Goal: Transaction & Acquisition: Purchase product/service

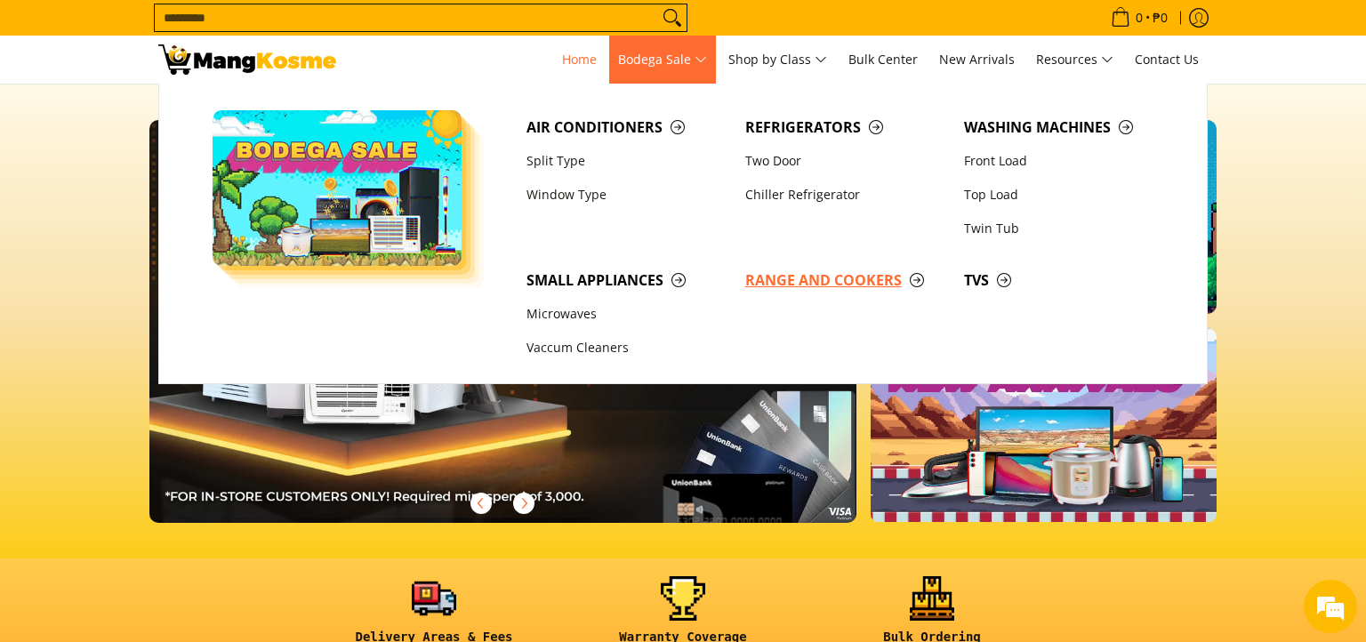
click at [827, 283] on span "Range and Cookers" at bounding box center [845, 281] width 201 height 22
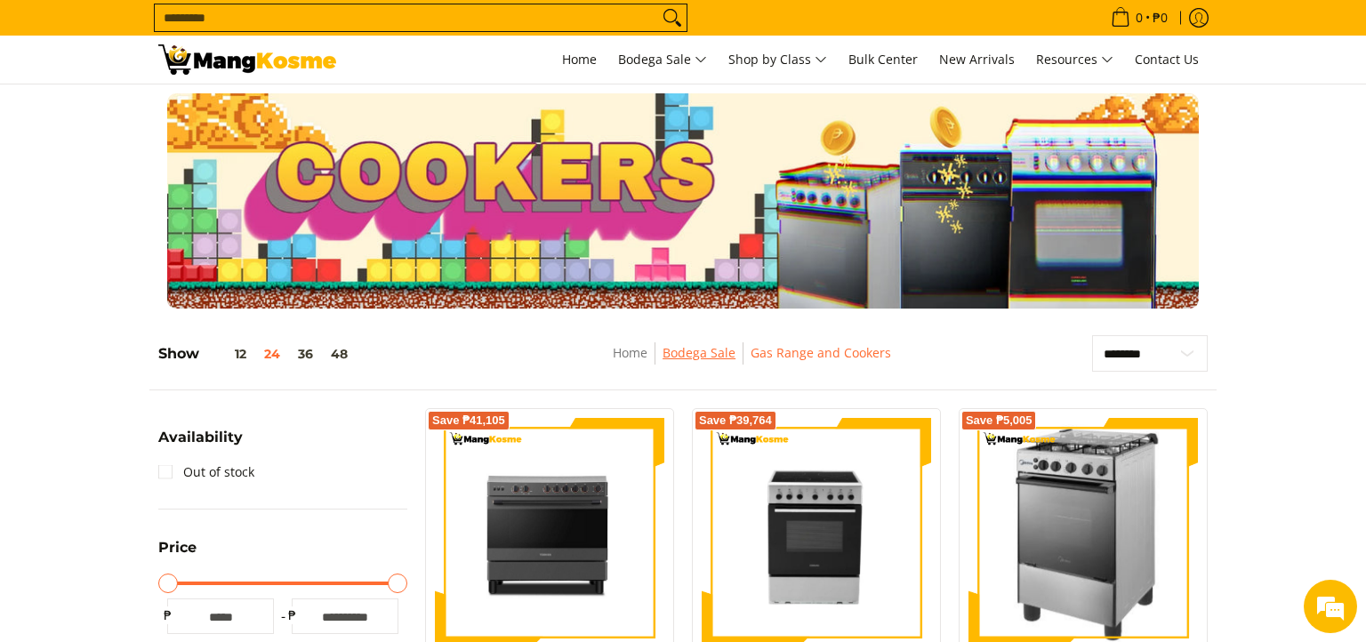
click at [713, 353] on link "Bodega Sale" at bounding box center [699, 352] width 73 height 17
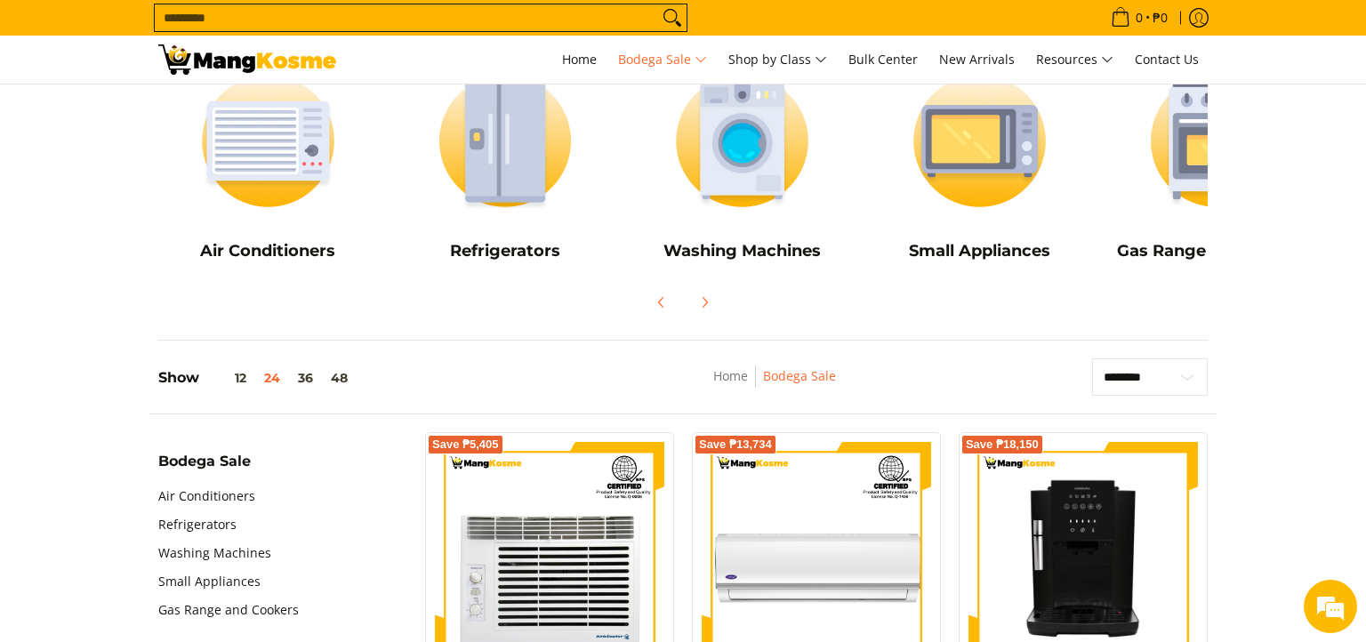
scroll to position [102, 0]
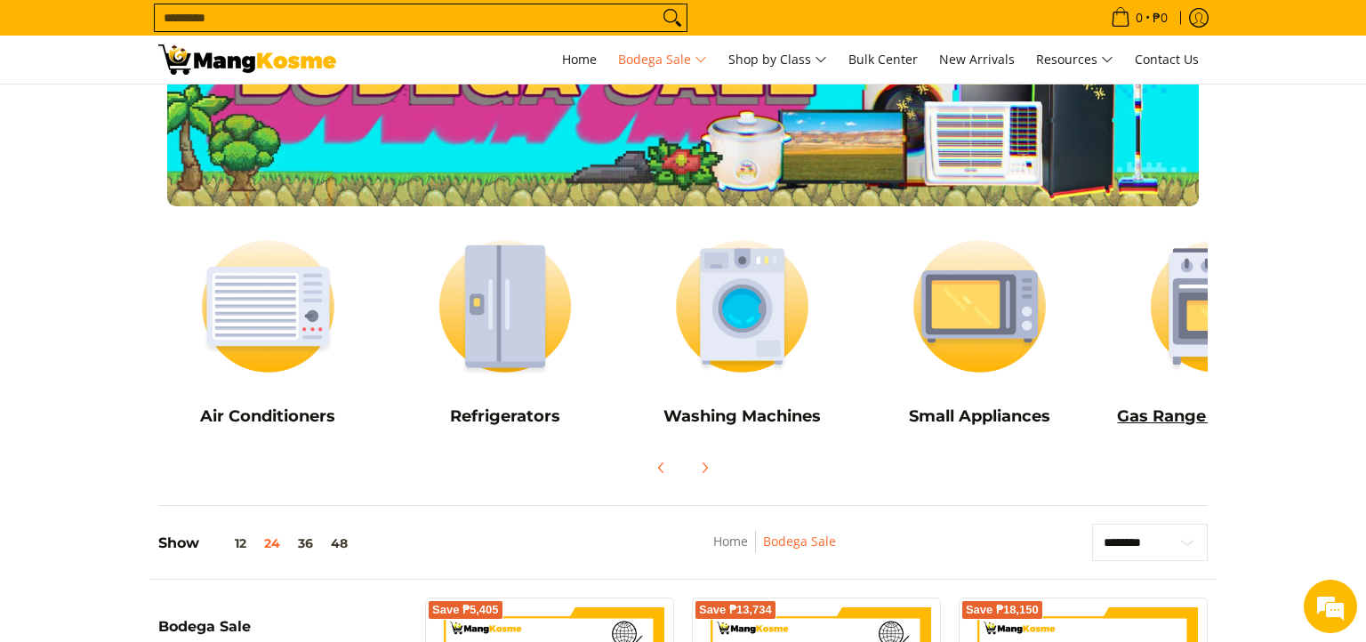
click at [1200, 326] on img at bounding box center [1218, 306] width 220 height 165
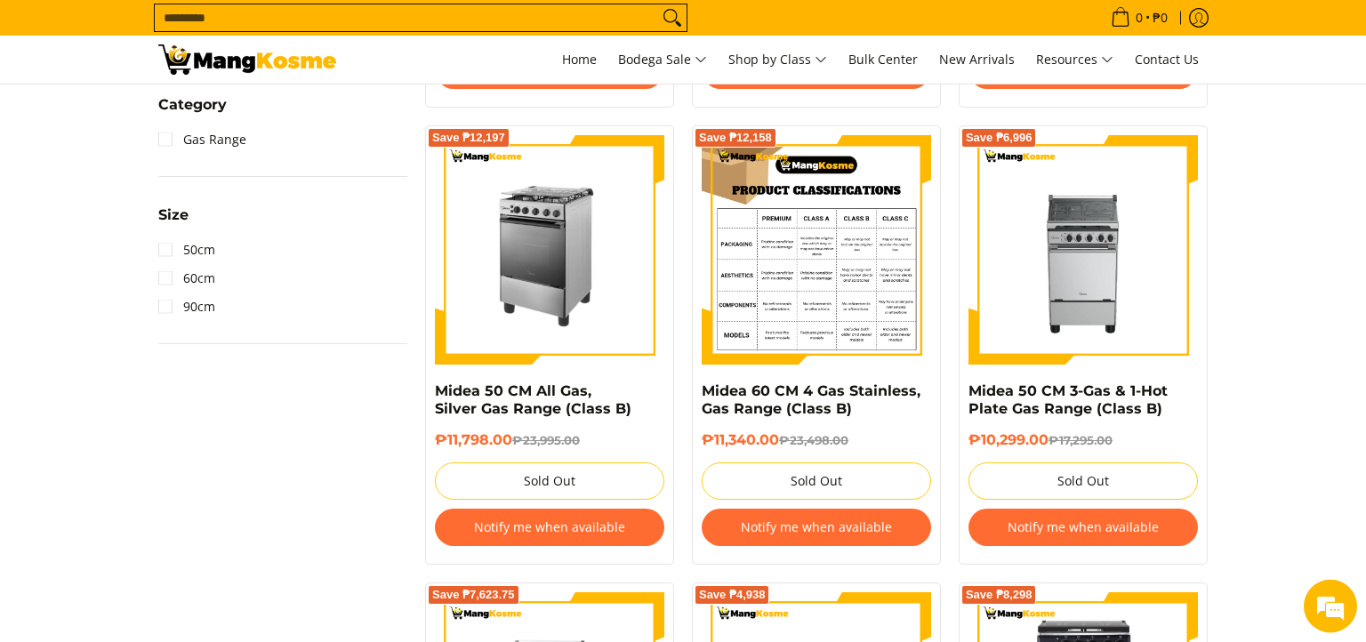
scroll to position [717, 0]
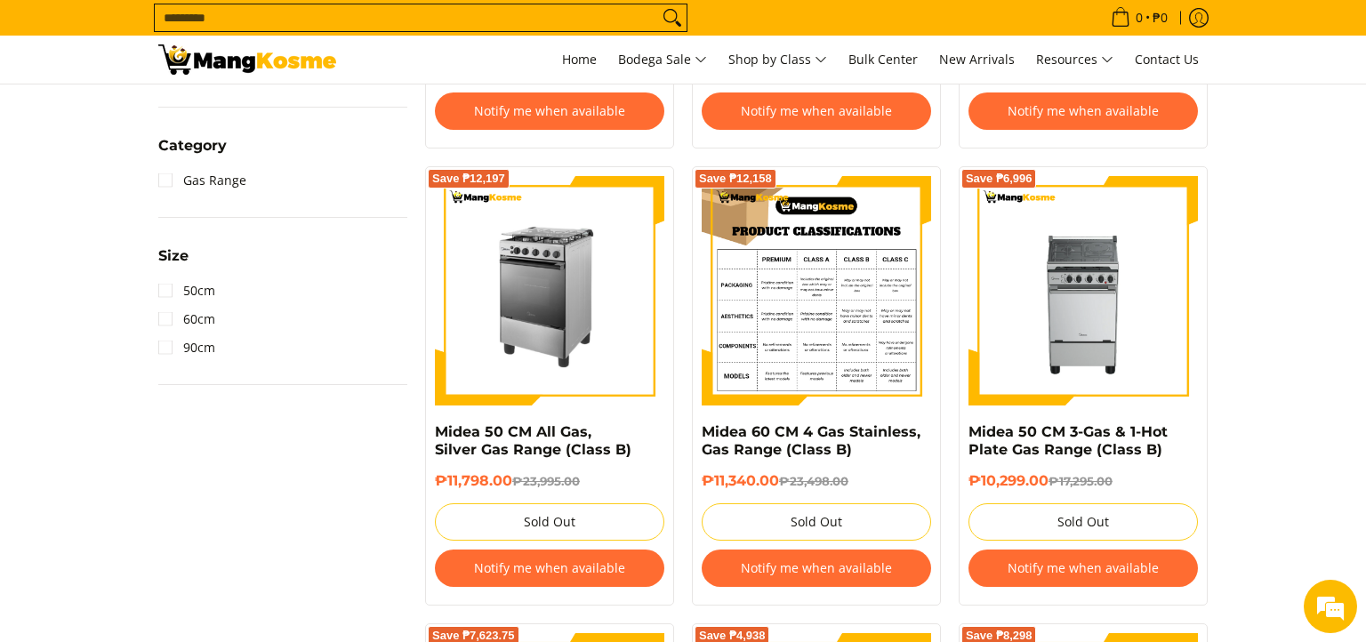
click at [826, 290] on img at bounding box center [817, 291] width 230 height 230
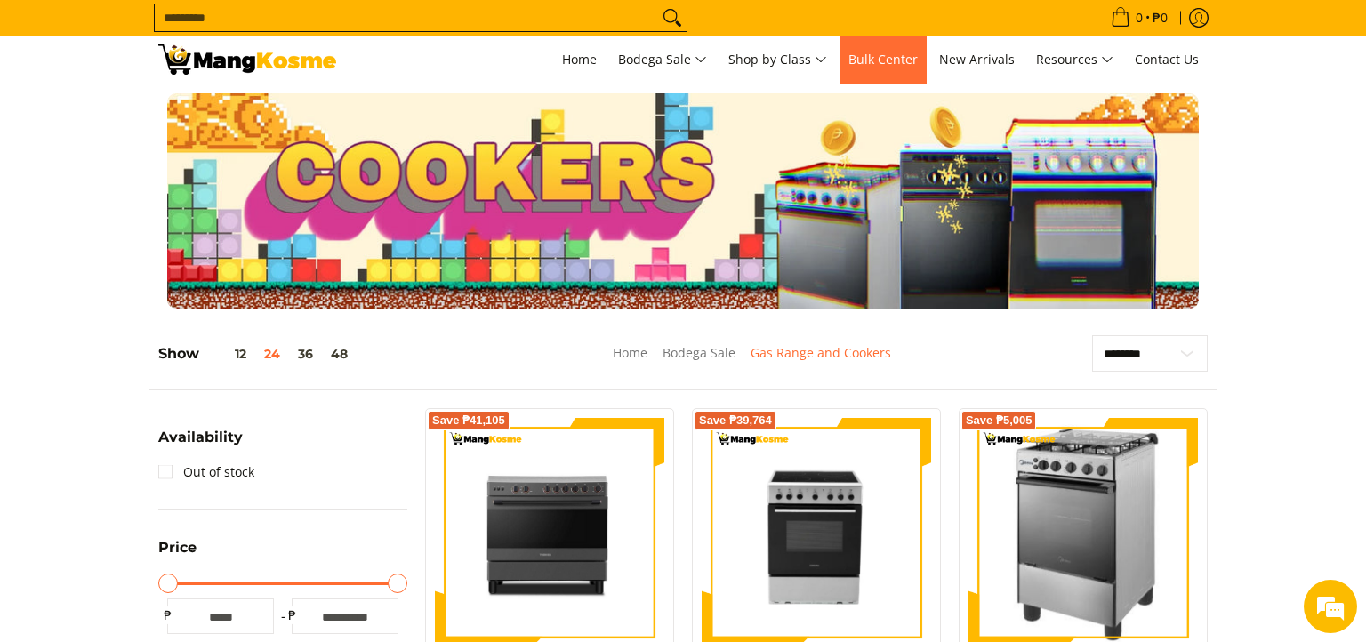
click at [892, 65] on span "Bulk Center" at bounding box center [883, 59] width 69 height 17
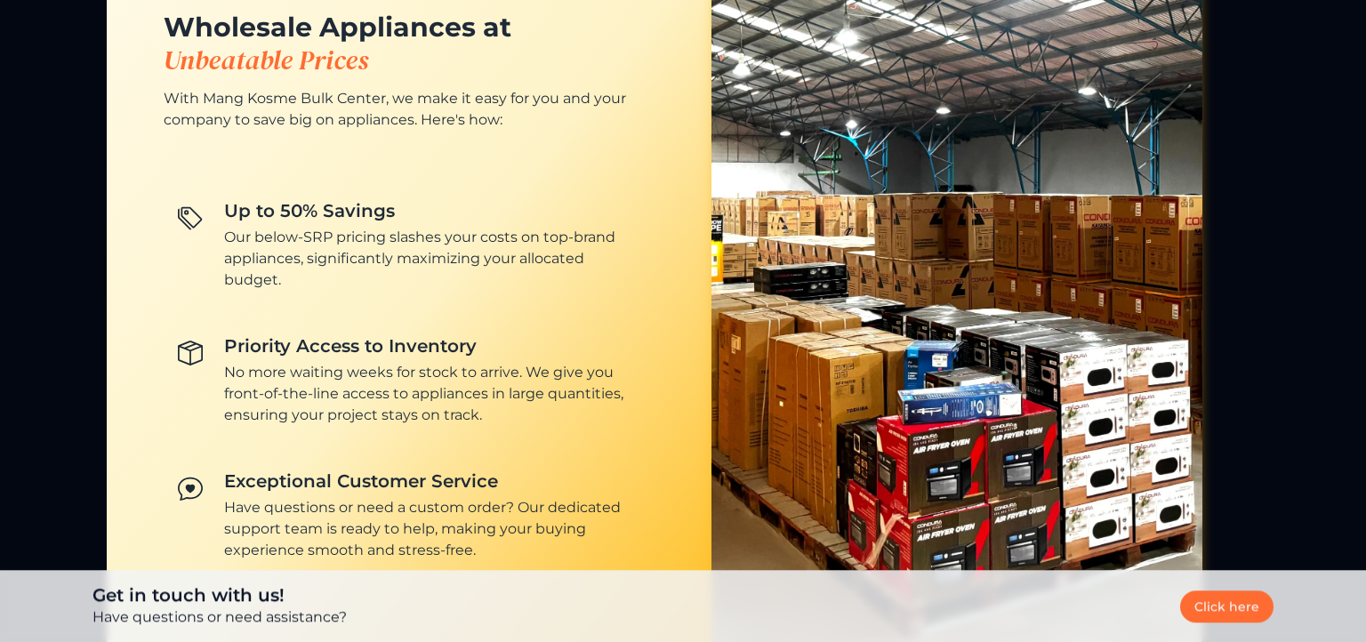
scroll to position [1428, 0]
